Goal: Check status: Check status

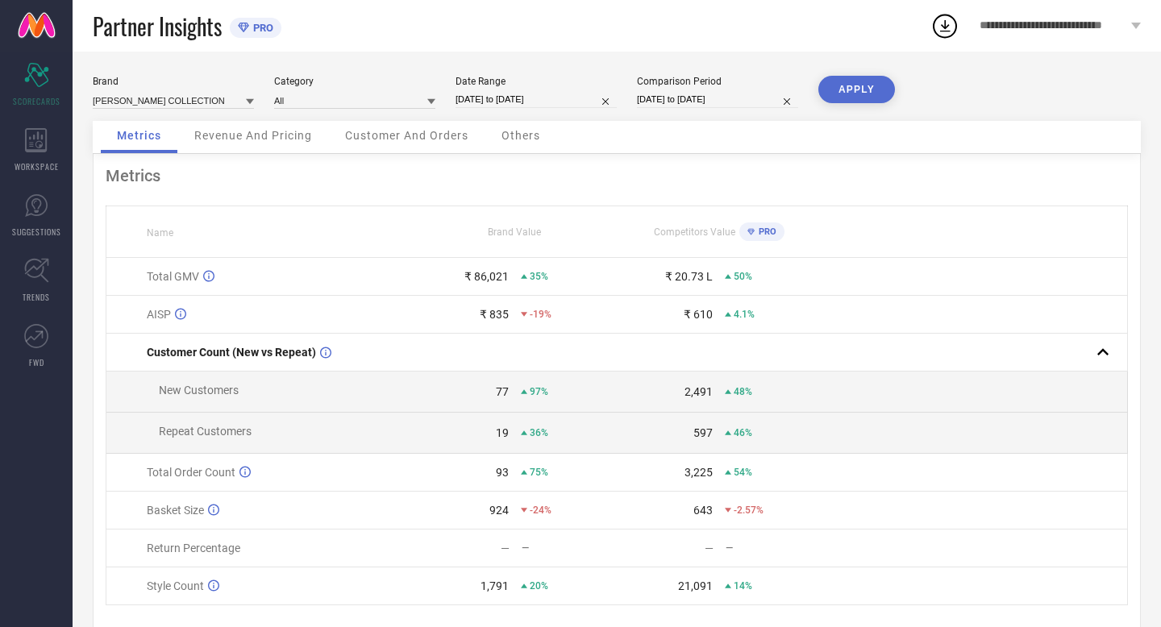
click at [567, 102] on input "[DATE] to [DATE]" at bounding box center [536, 99] width 161 height 17
select select "7"
select select "2025"
select select "8"
select select "2025"
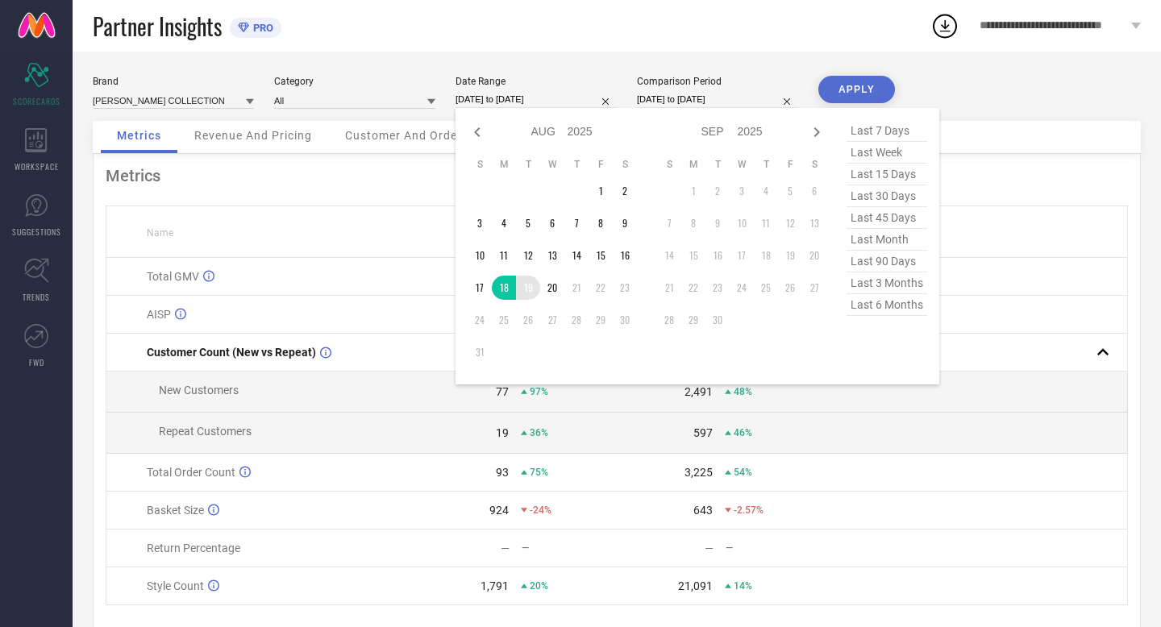
click at [524, 290] on td "19" at bounding box center [528, 288] width 24 height 24
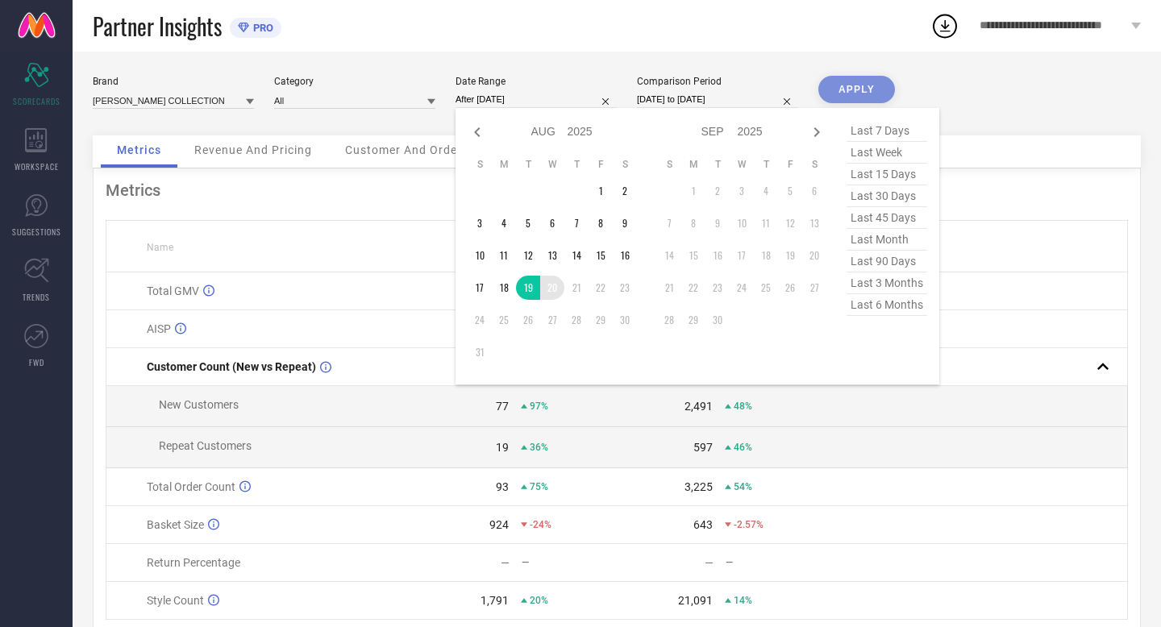
type input "[DATE] to [DATE]"
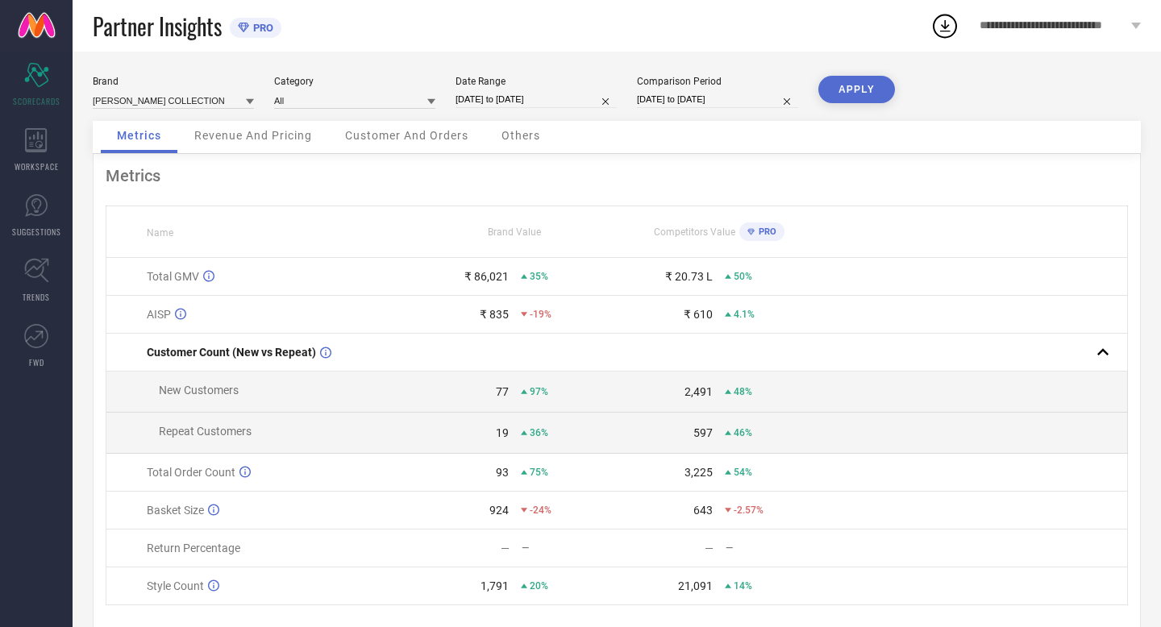
click at [746, 94] on input "[DATE] to [DATE]" at bounding box center [717, 99] width 161 height 17
select select "7"
select select "2024"
select select "8"
select select "2024"
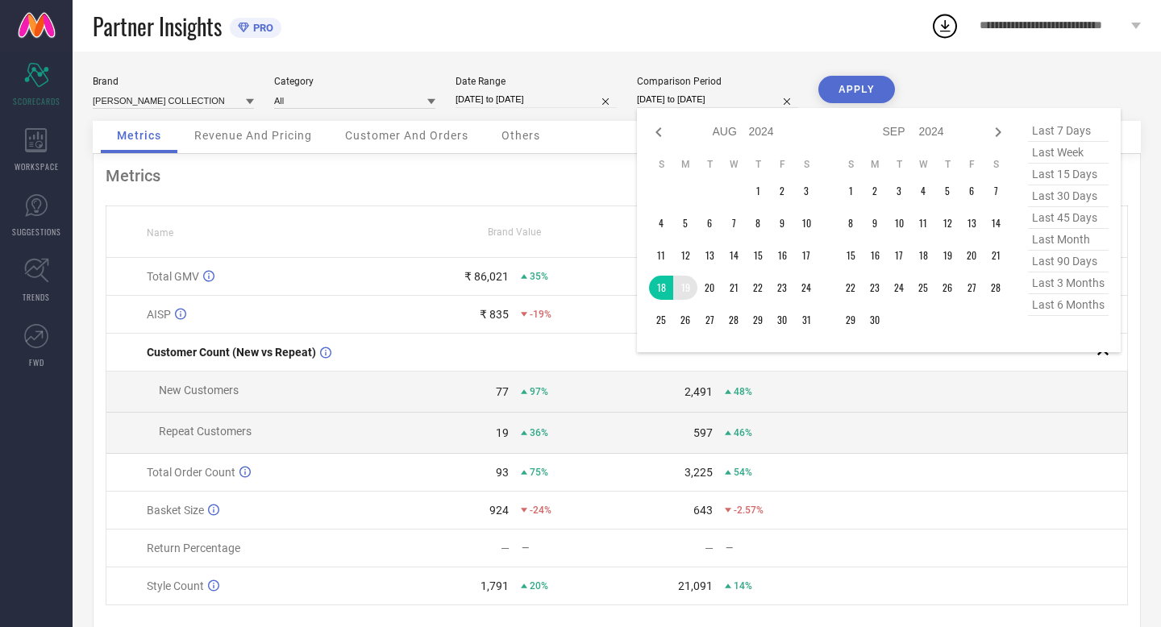
click at [689, 285] on td "19" at bounding box center [685, 288] width 24 height 24
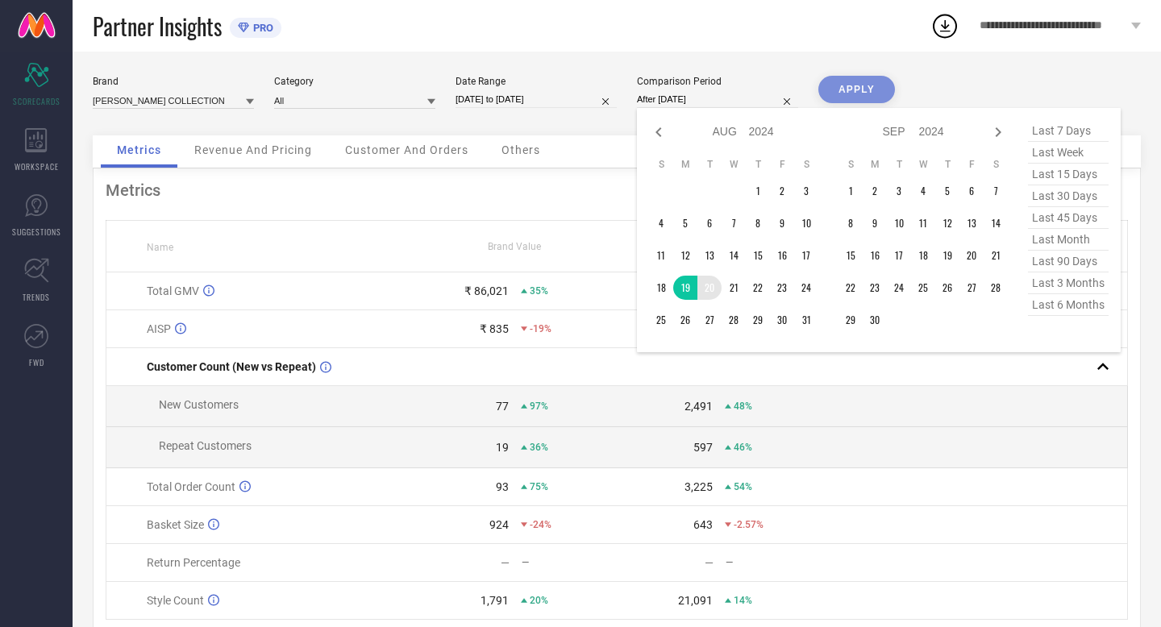
type input "[DATE] to [DATE]"
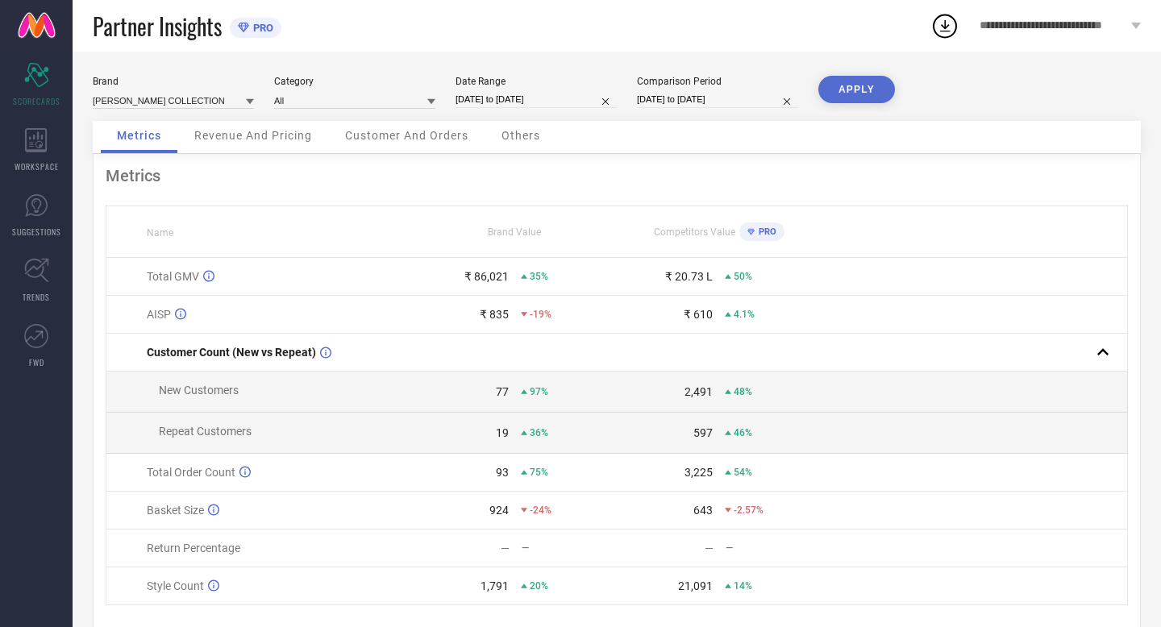
click at [840, 94] on button "APPLY" at bounding box center [857, 89] width 77 height 27
